Goal: Find specific page/section: Find specific page/section

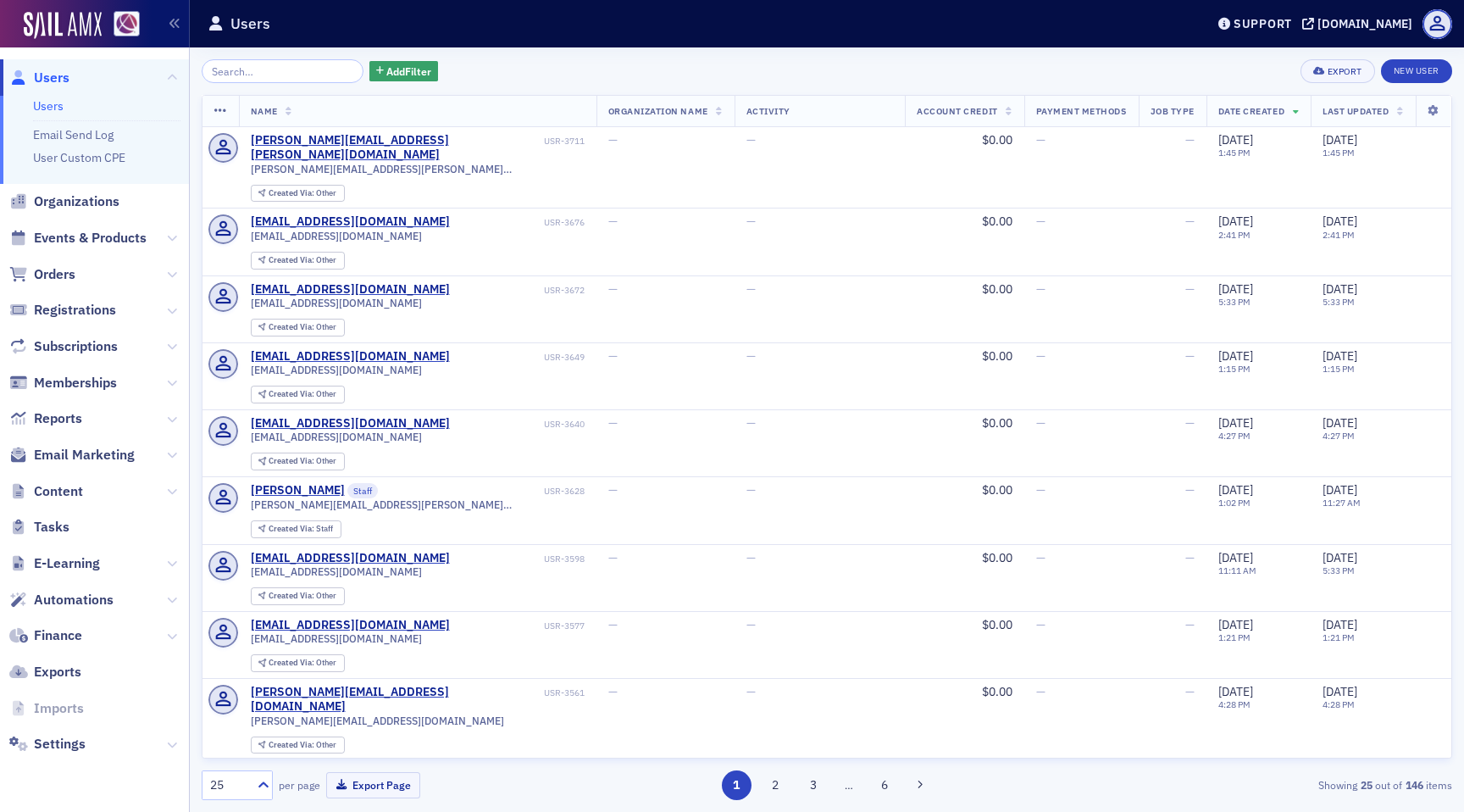
click at [55, 428] on span "Reports" at bounding box center [94, 419] width 189 height 36
click at [55, 421] on span "Reports" at bounding box center [58, 419] width 48 height 19
